Goal: Task Accomplishment & Management: Use online tool/utility

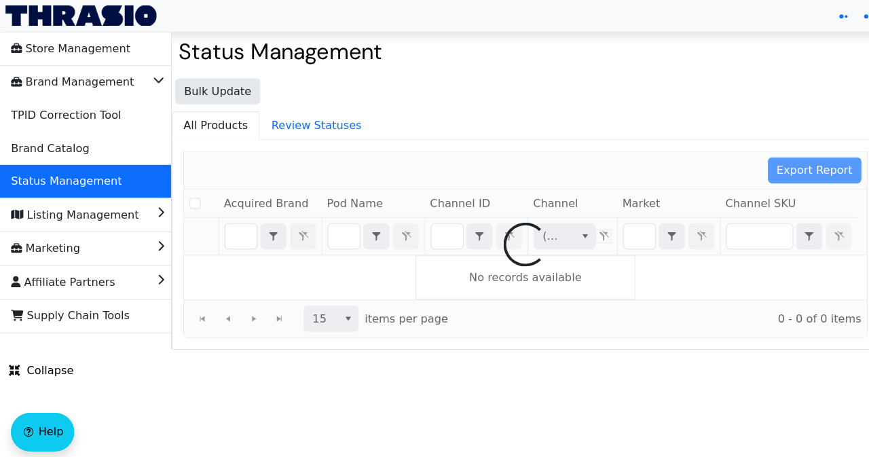
checkbox input "false"
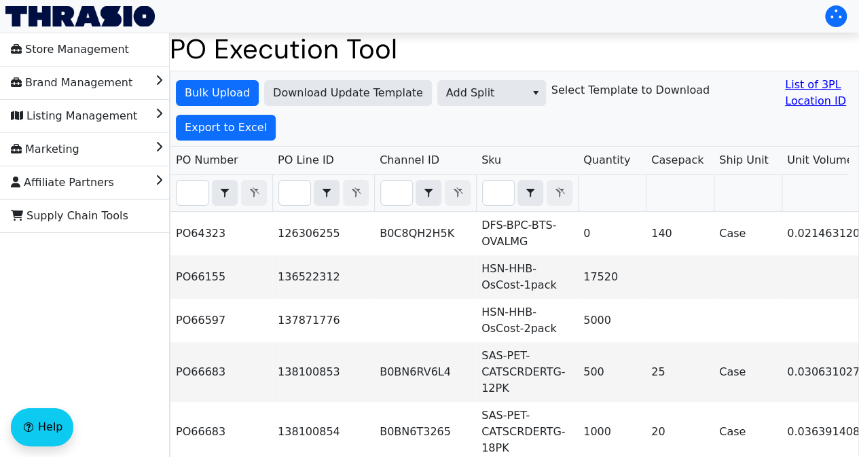
click at [249, 241] on td "PO64323" at bounding box center [221, 233] width 102 height 43
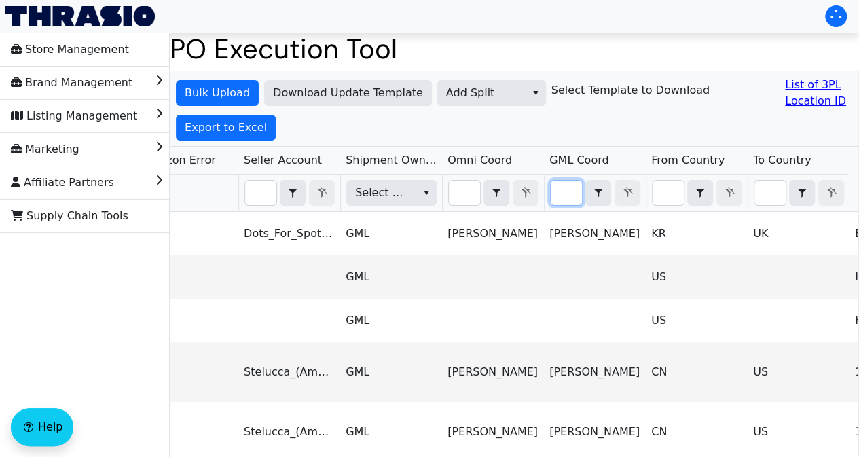
click at [557, 197] on input "Filter" at bounding box center [566, 193] width 31 height 24
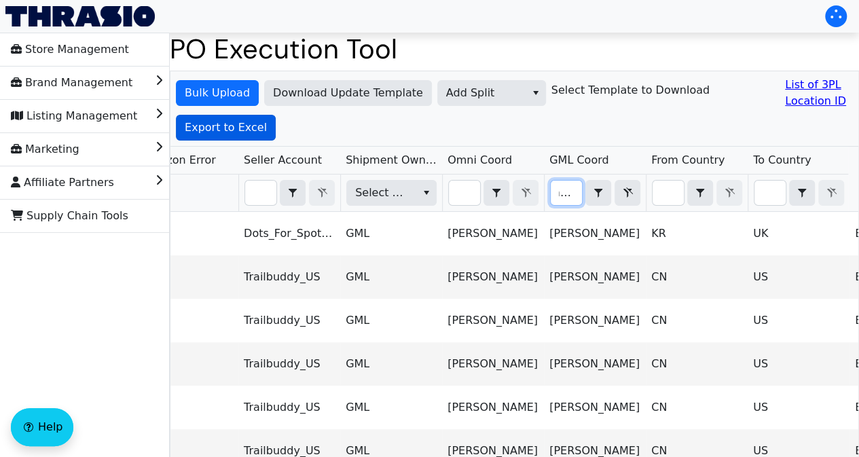
type input "ariel"
click at [253, 132] on span "Export to Excel" at bounding box center [226, 128] width 82 height 16
